Goal: Information Seeking & Learning: Learn about a topic

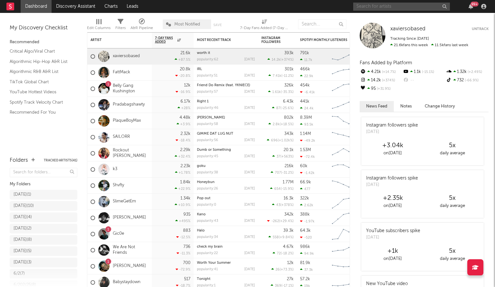
click at [376, 6] on input "text" at bounding box center [401, 7] width 97 height 8
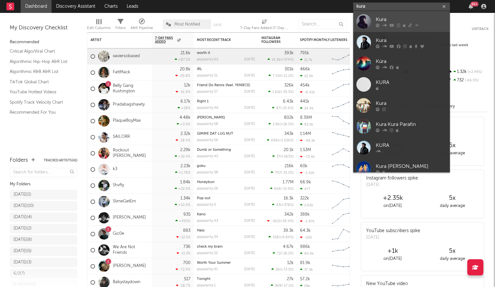
type input "kura"
click at [413, 22] on div "Kura" at bounding box center [411, 19] width 71 height 8
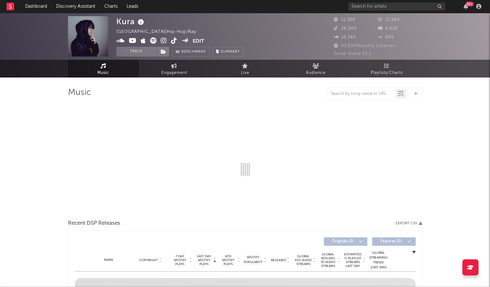
select select "6m"
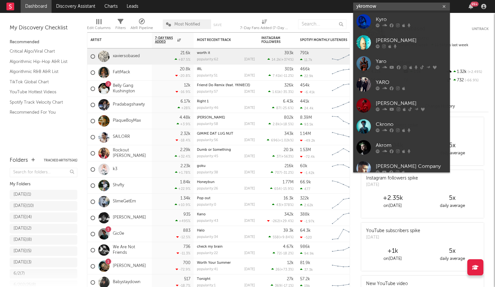
click at [383, 9] on input "ykromow" at bounding box center [401, 7] width 97 height 8
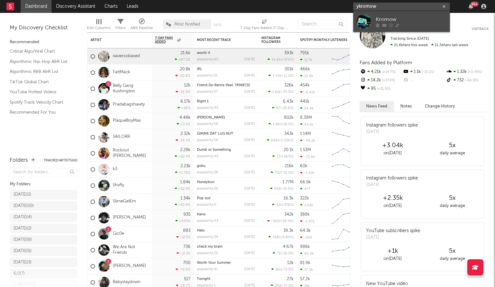
type input "ykromow"
click at [365, 22] on div at bounding box center [363, 21] width 15 height 15
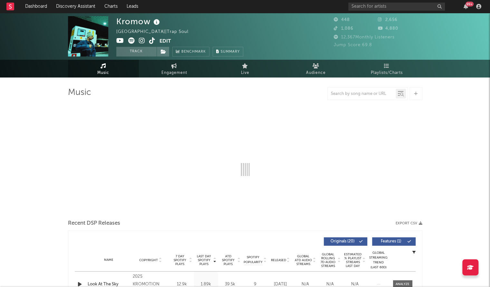
select select "1w"
